Goal: Transaction & Acquisition: Purchase product/service

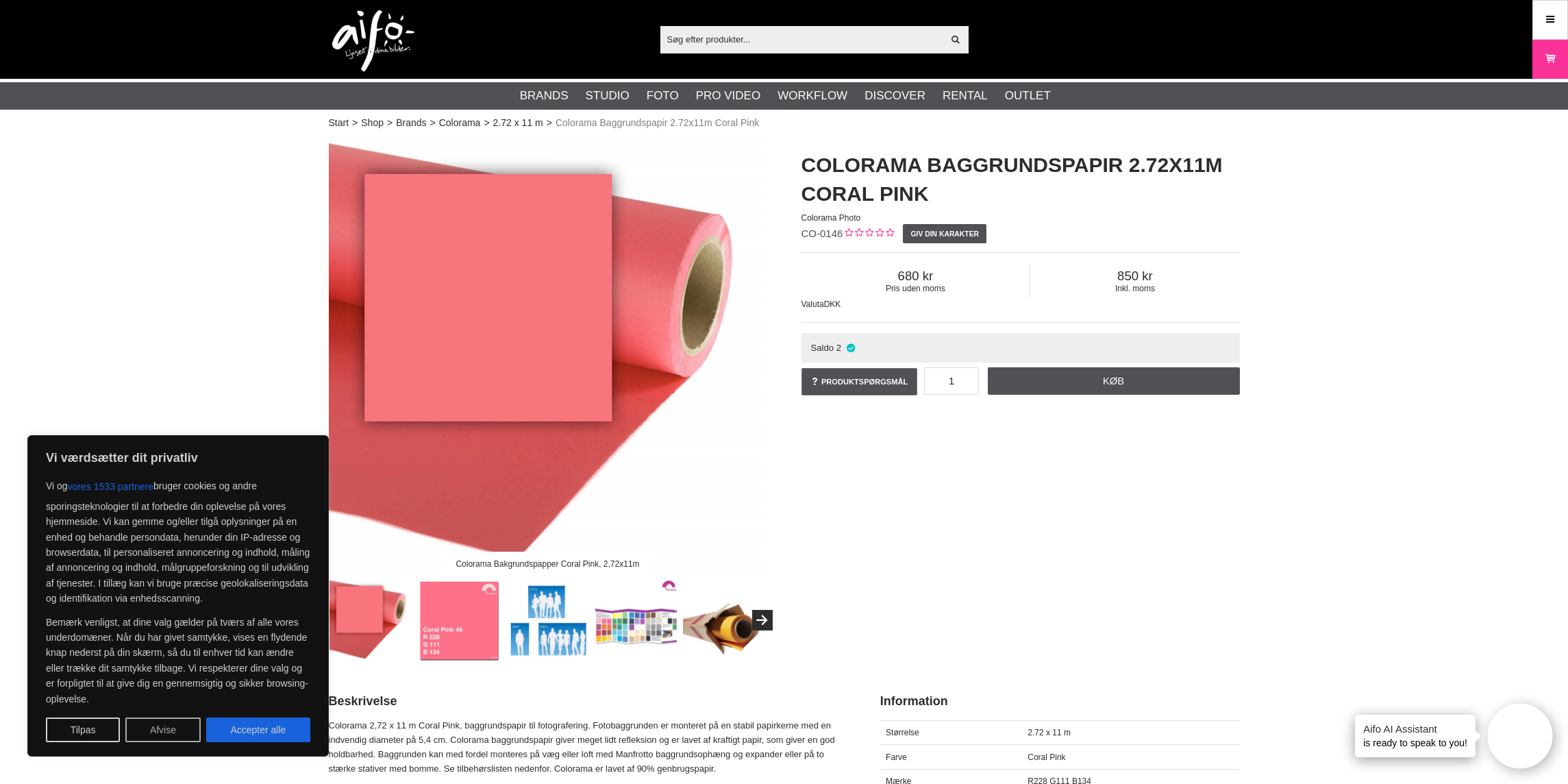
click at [160, 736] on button "Afvise" at bounding box center [163, 729] width 75 height 24
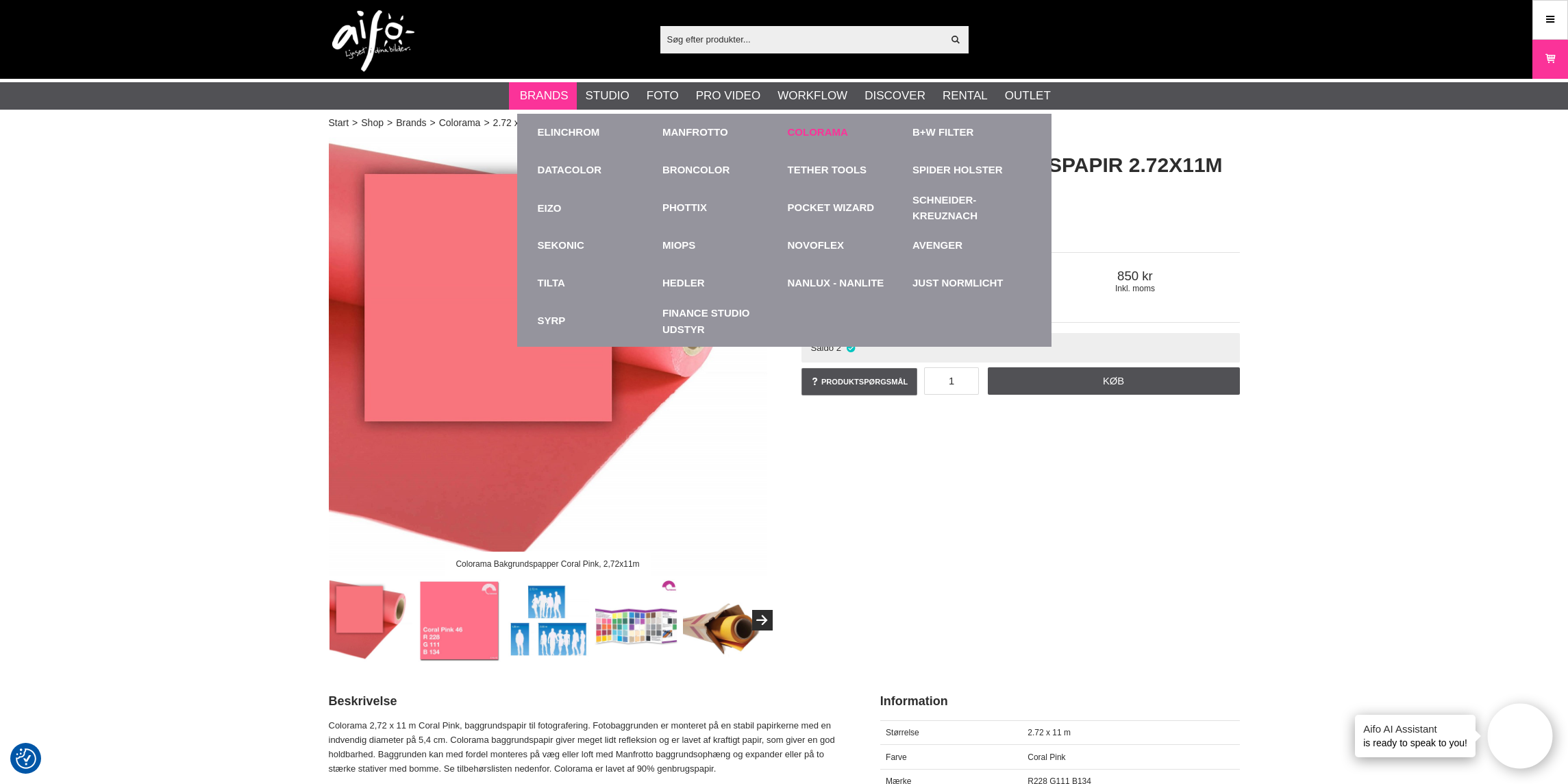
click at [832, 136] on link "Colorama" at bounding box center [818, 132] width 60 height 16
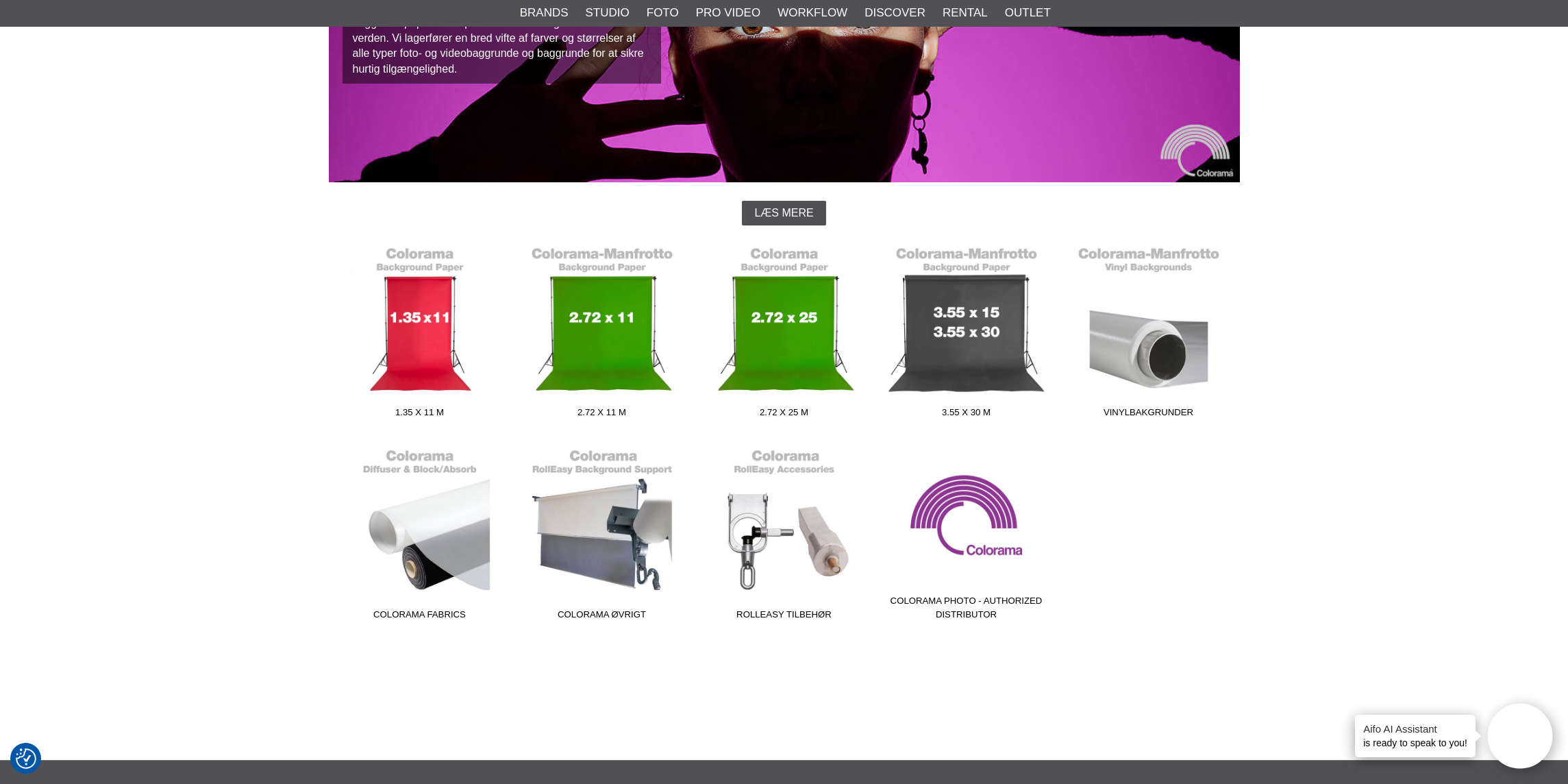
scroll to position [179, 0]
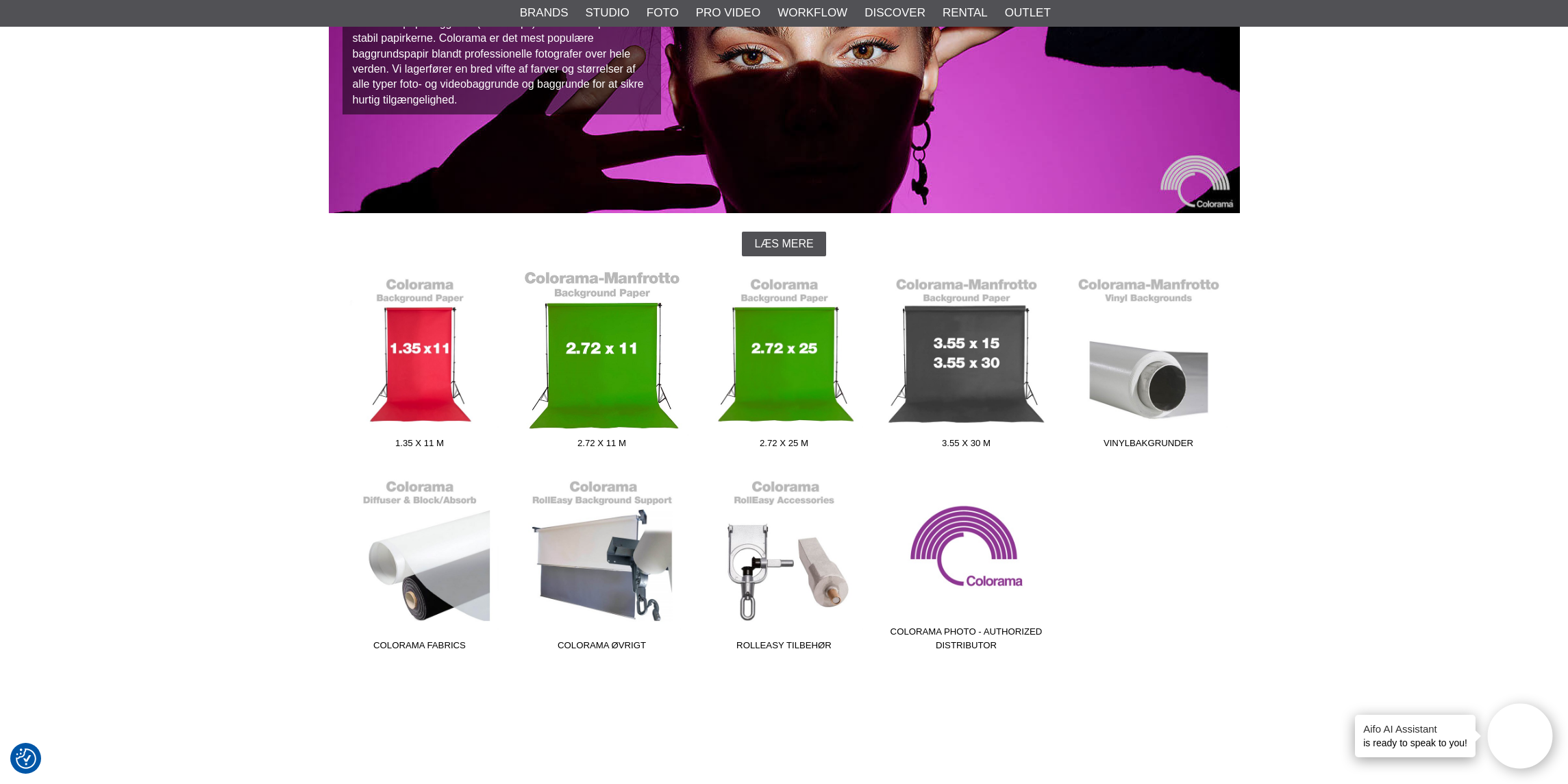
click at [604, 395] on link "2.72 x 11 m" at bounding box center [602, 362] width 182 height 185
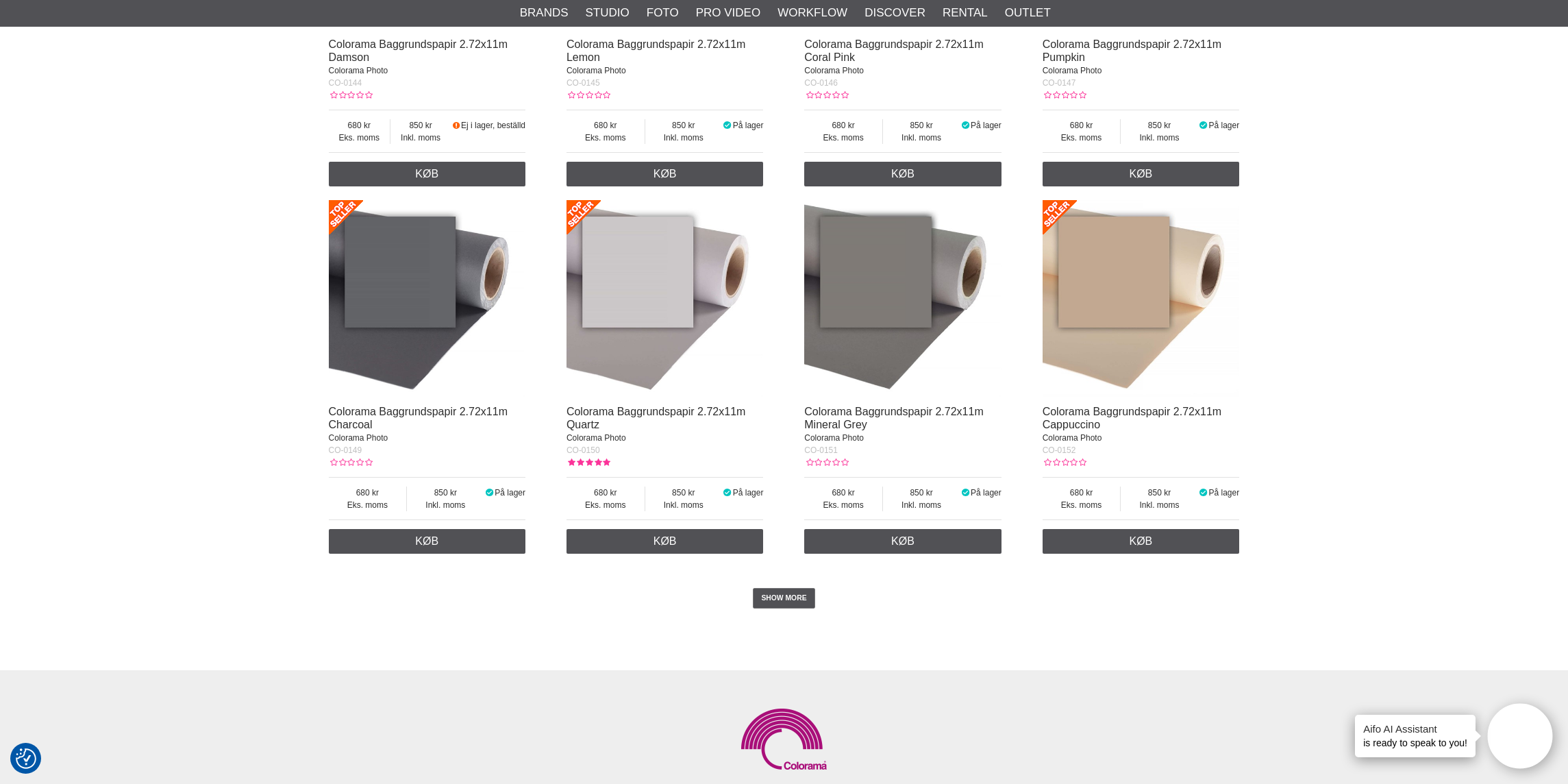
scroll to position [2591, 0]
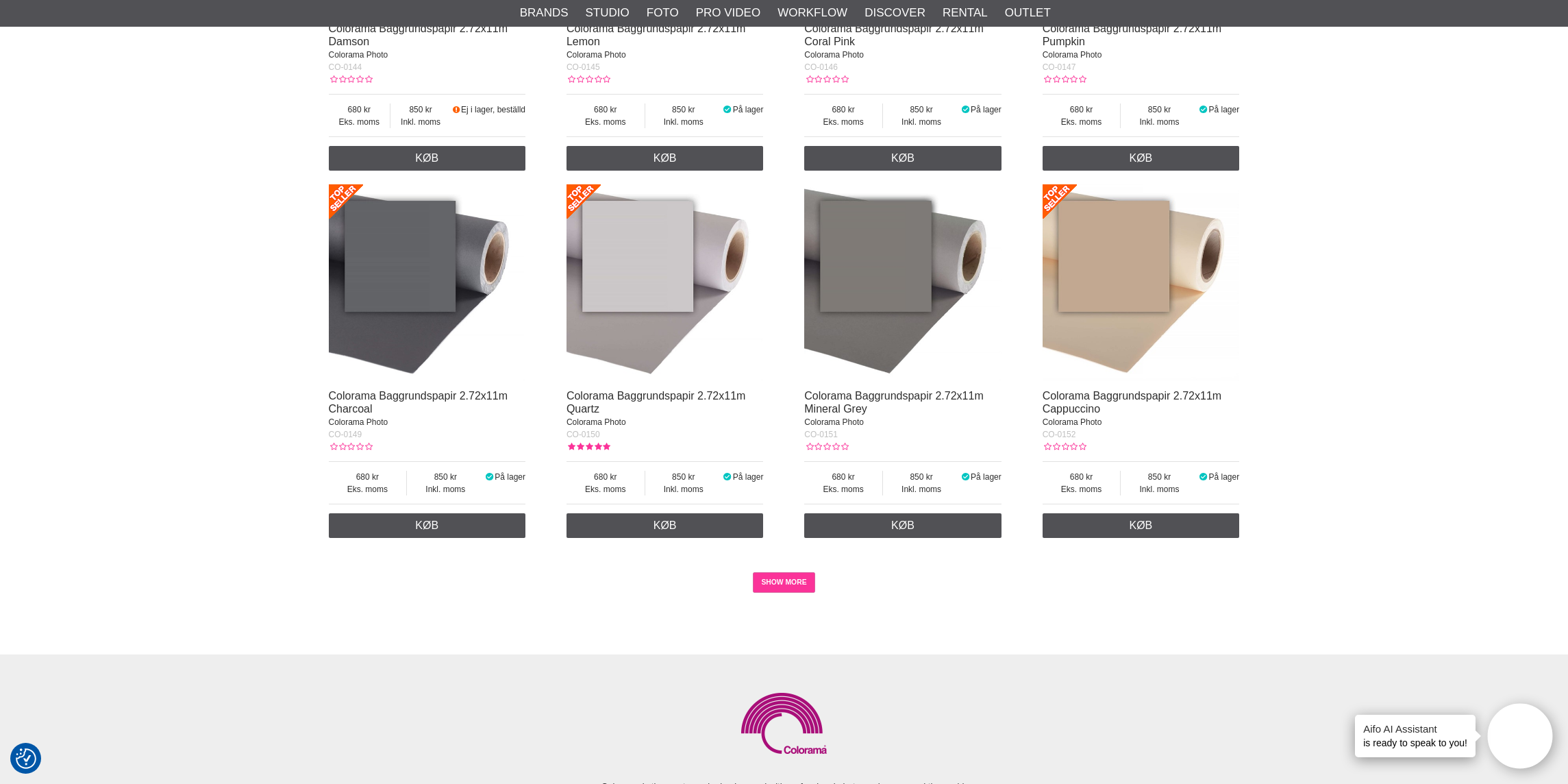
click at [775, 593] on link "SHOW MORE" at bounding box center [784, 583] width 63 height 21
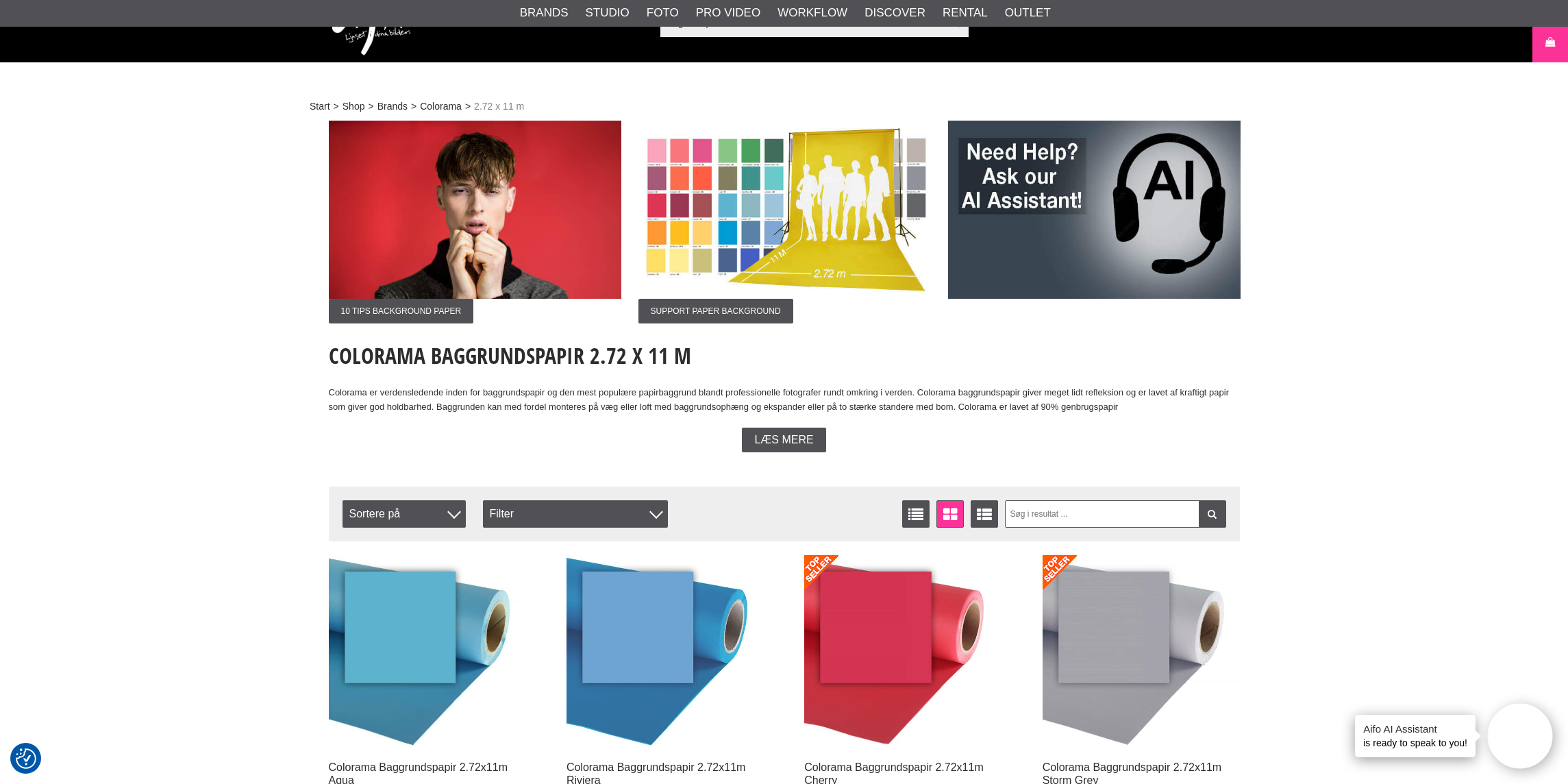
scroll to position [0, 0]
